Goal: Find specific page/section: Find specific page/section

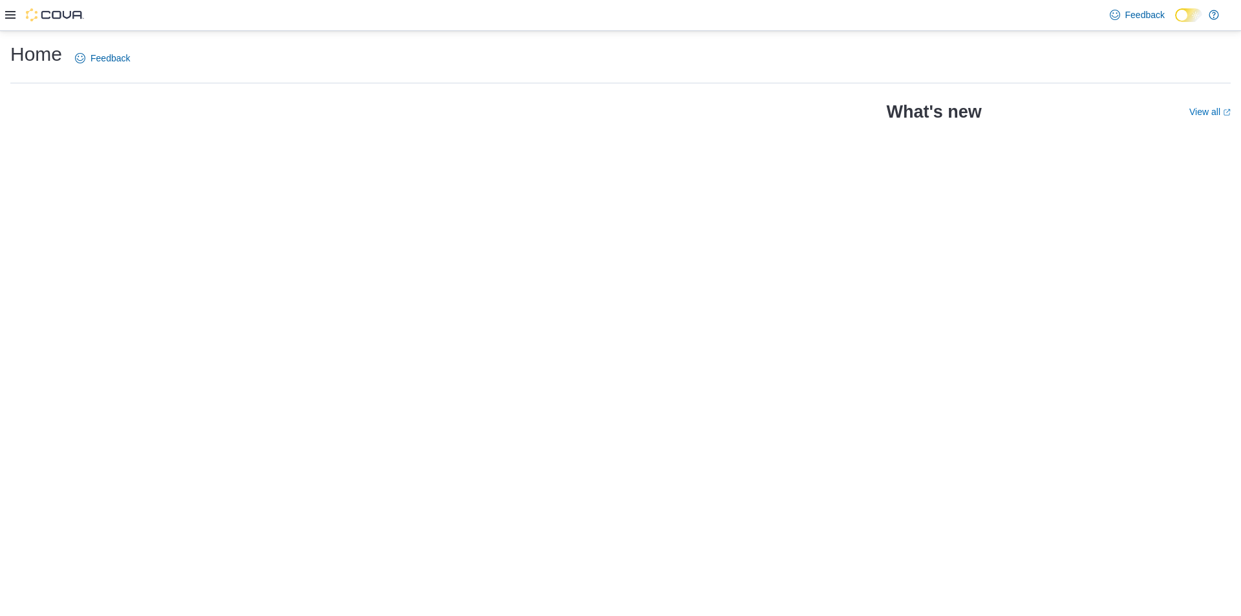
click at [11, 12] on icon at bounding box center [10, 15] width 10 height 8
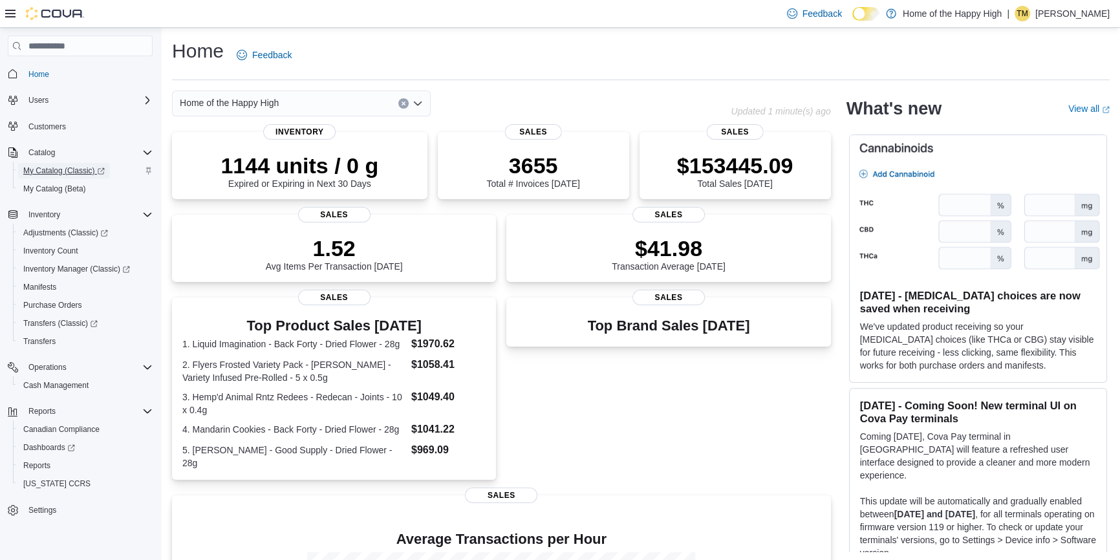
click at [51, 166] on span "My Catalog (Classic)" at bounding box center [63, 170] width 81 height 10
